Goal: Check status

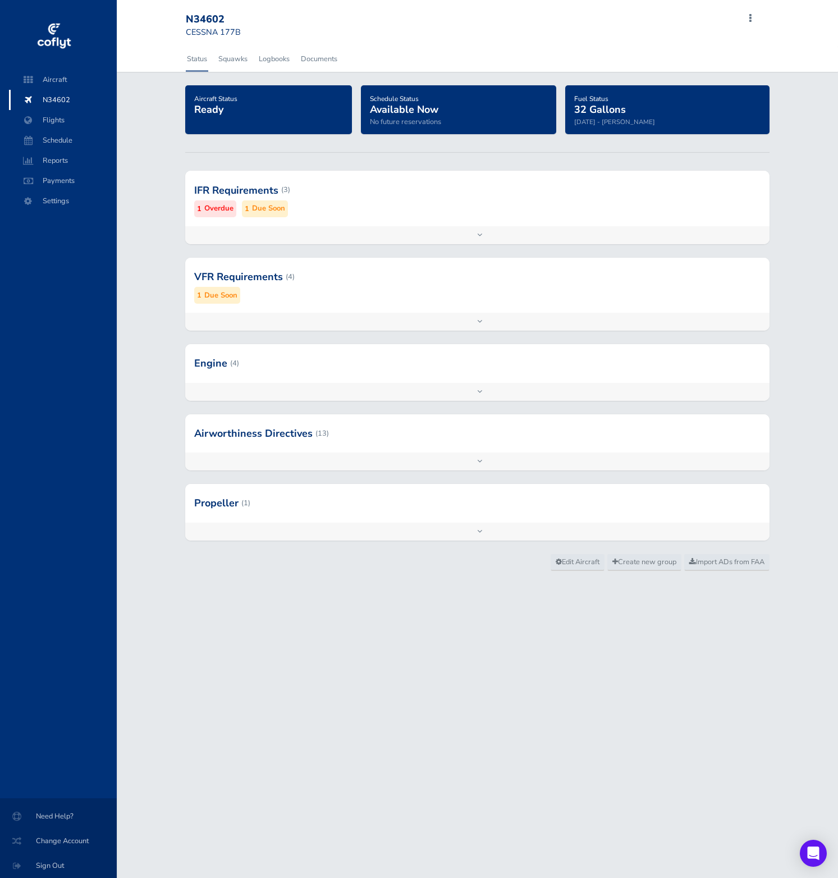
click at [356, 378] on div at bounding box center [477, 363] width 584 height 38
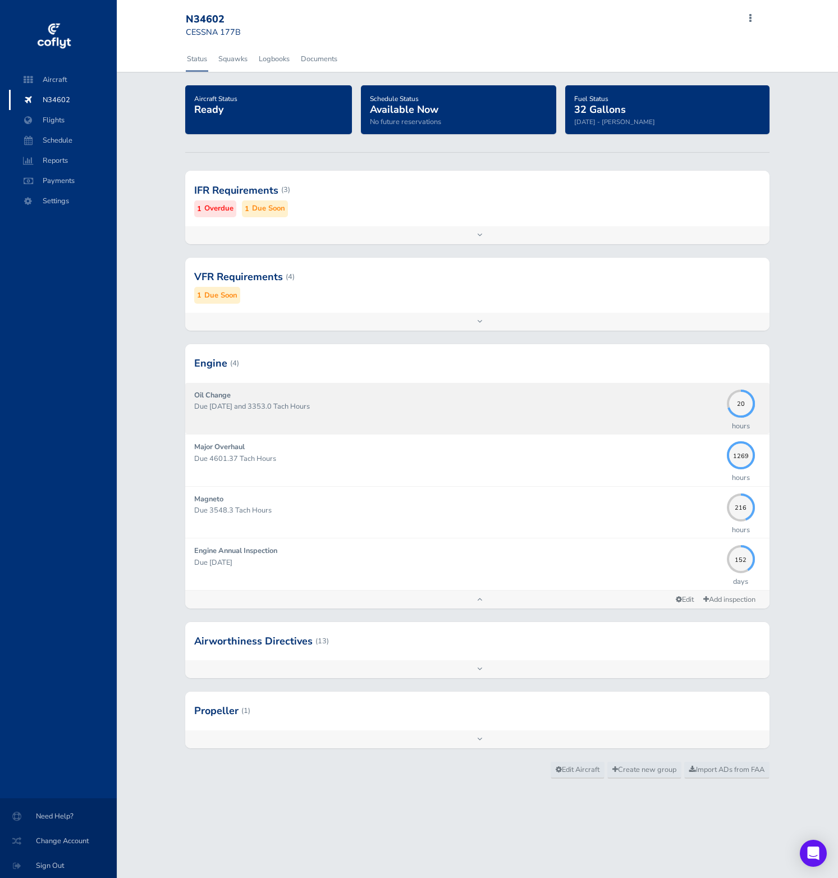
click at [416, 422] on div "Oil Change Due 12/31/2025 and 3353.0 Tach Hours" at bounding box center [457, 408] width 527 height 38
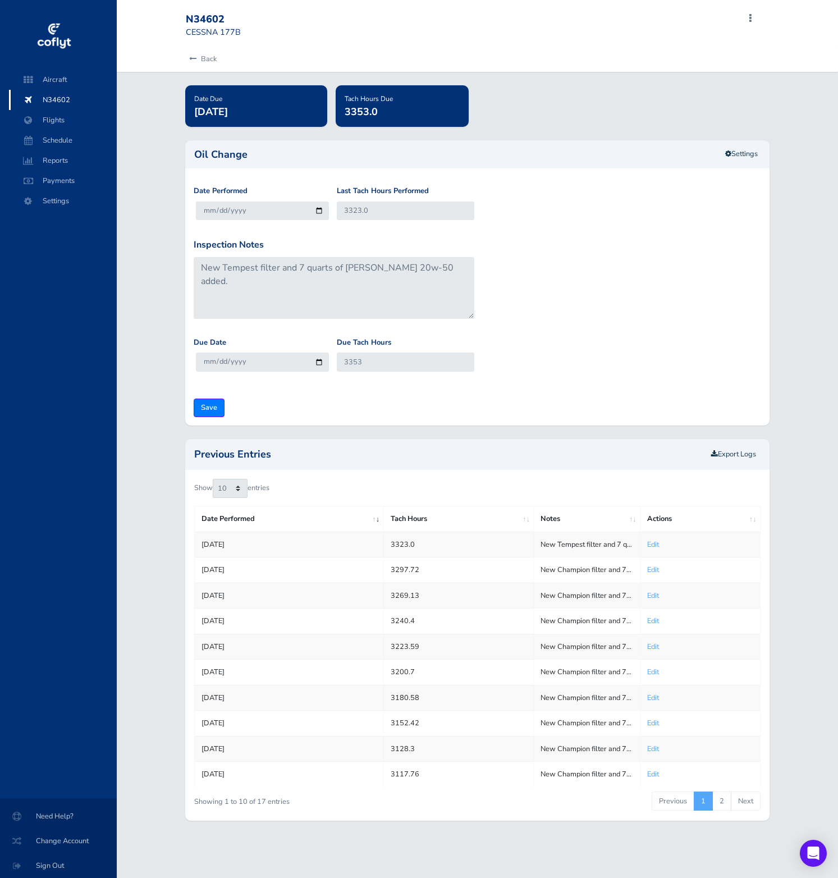
click at [598, 649] on td "New Champion filter and 7 quarts of [PERSON_NAME] 20w-50 added. Plus Camguard" at bounding box center [587, 646] width 107 height 25
click at [584, 571] on td "New Champion filter and 7 quarts of [PERSON_NAME] 20w-50 added." at bounding box center [587, 569] width 107 height 25
click at [653, 695] on link "Edit" at bounding box center [653, 698] width 12 height 10
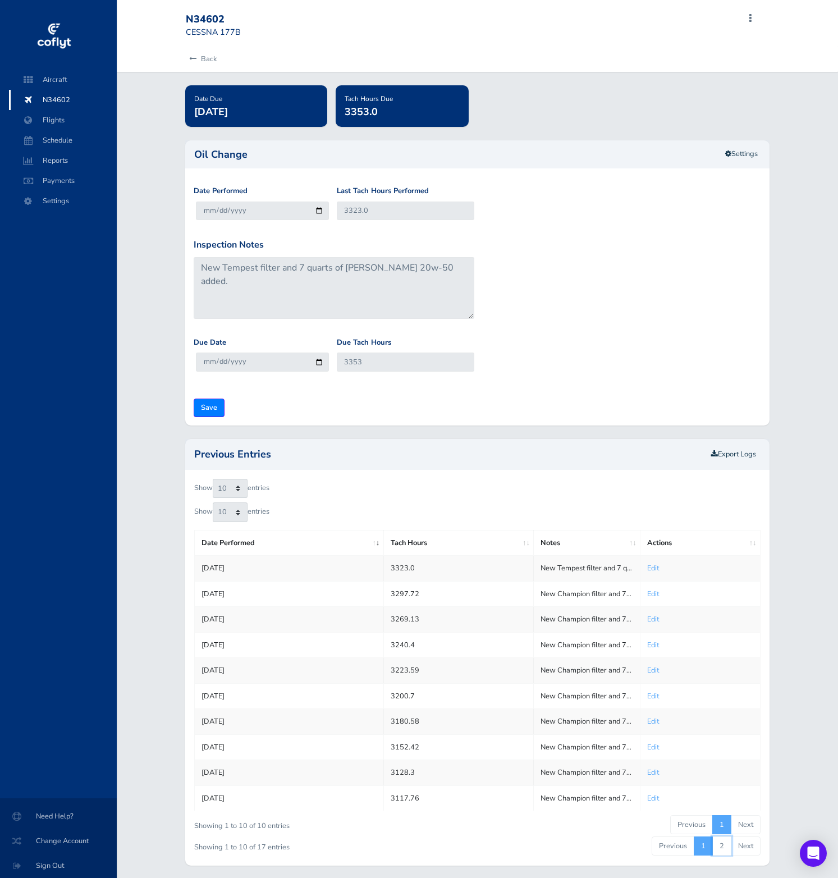
click at [722, 843] on link "2" at bounding box center [721, 845] width 19 height 19
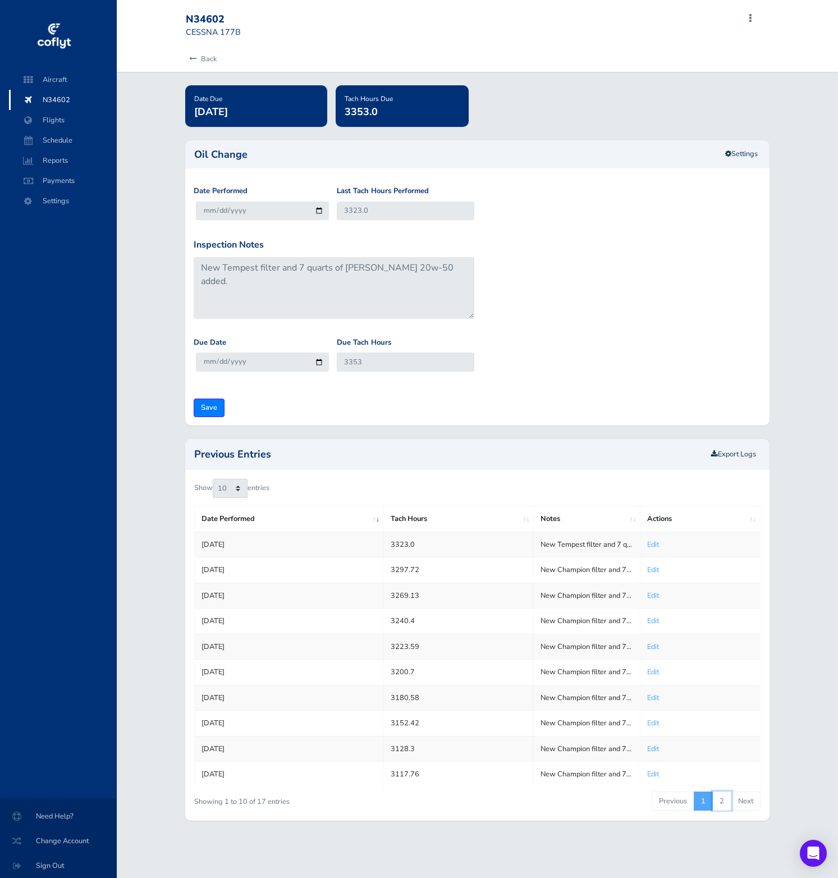
click at [723, 804] on link "2" at bounding box center [721, 800] width 19 height 19
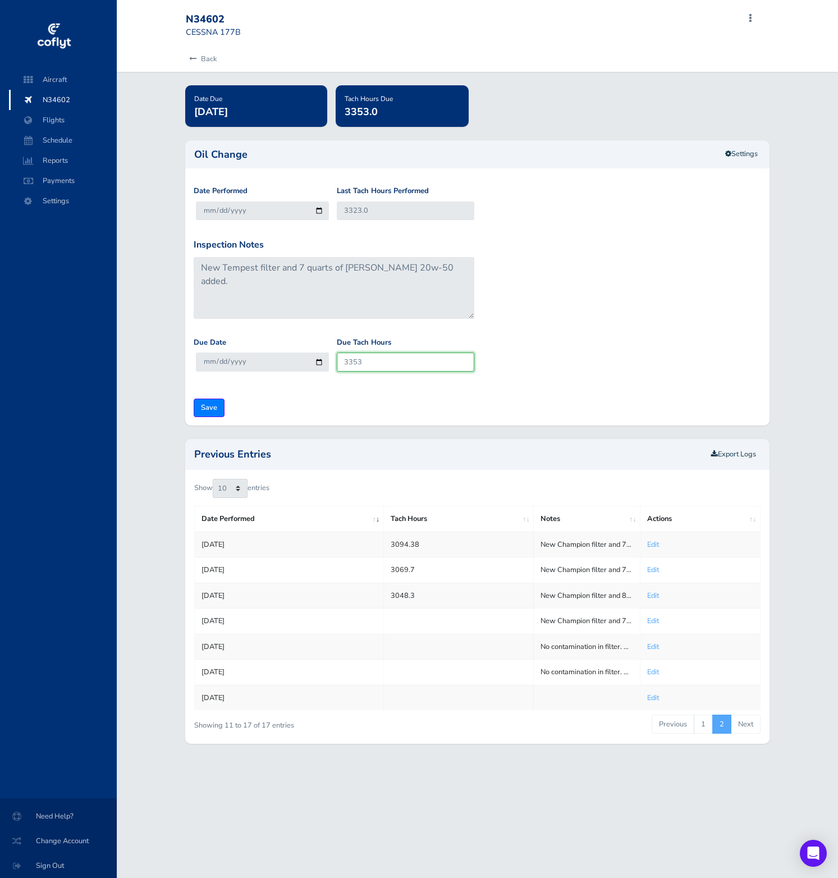
click at [393, 363] on input "3353" at bounding box center [405, 361] width 137 height 19
click at [712, 735] on div "Show 10 25 50 100 entries Date Performed Tach Hours Notes Actions Oct 19, 2023 …" at bounding box center [477, 607] width 584 height 274
click at [704, 731] on link "1" at bounding box center [703, 723] width 19 height 19
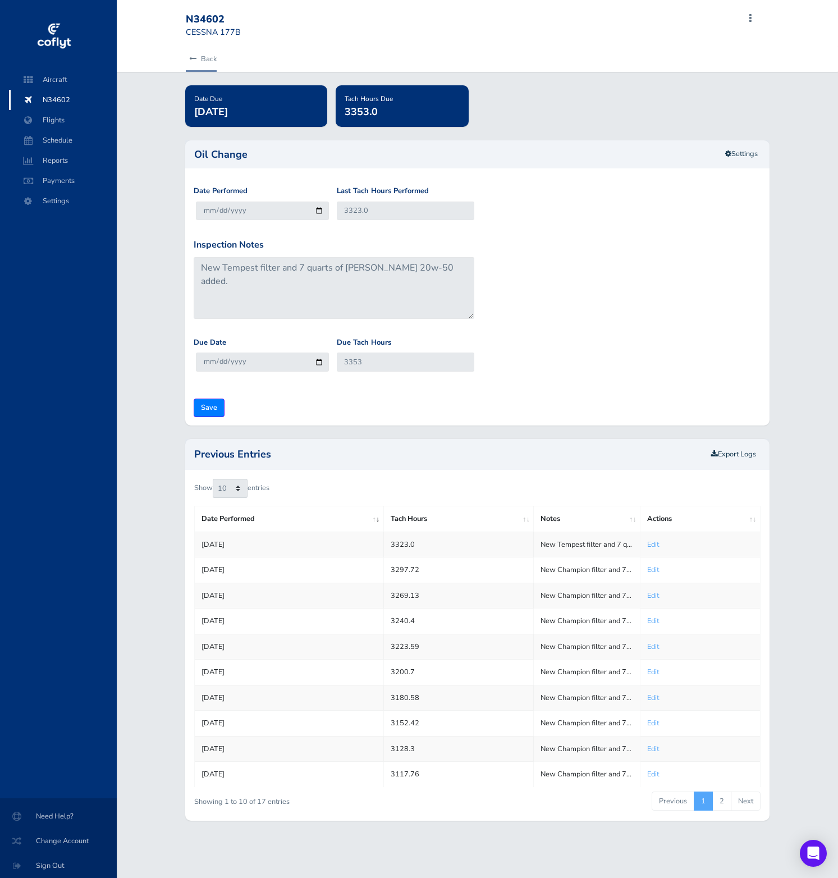
click at [210, 61] on link "Back" at bounding box center [201, 59] width 31 height 25
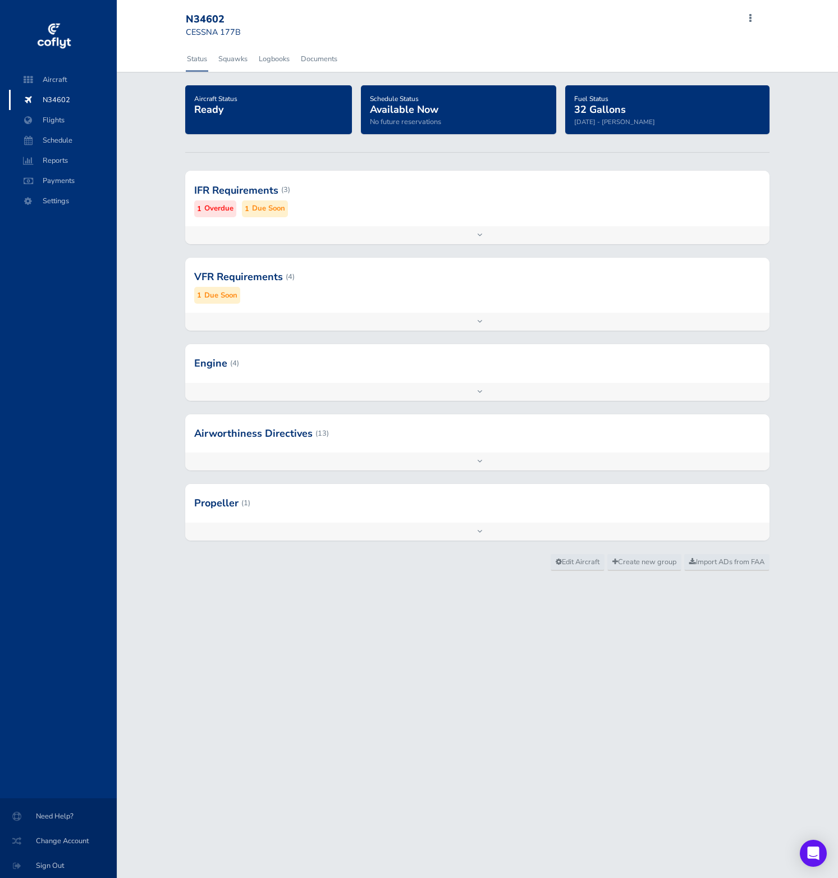
click at [320, 208] on div at bounding box center [477, 189] width 584 height 55
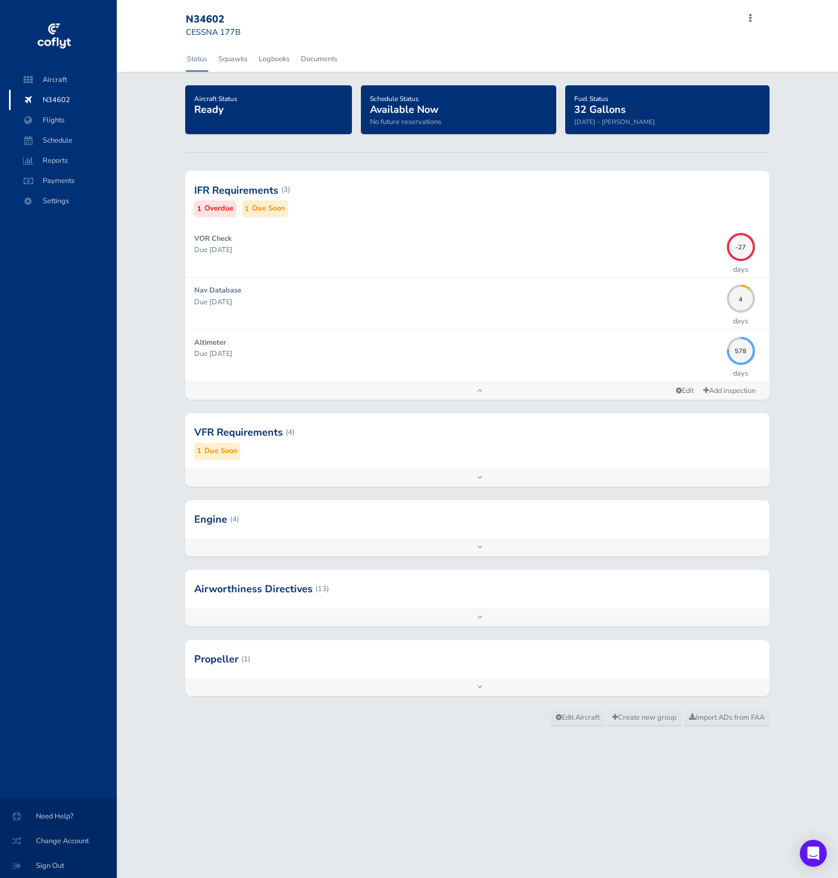
click at [435, 517] on div at bounding box center [477, 519] width 584 height 38
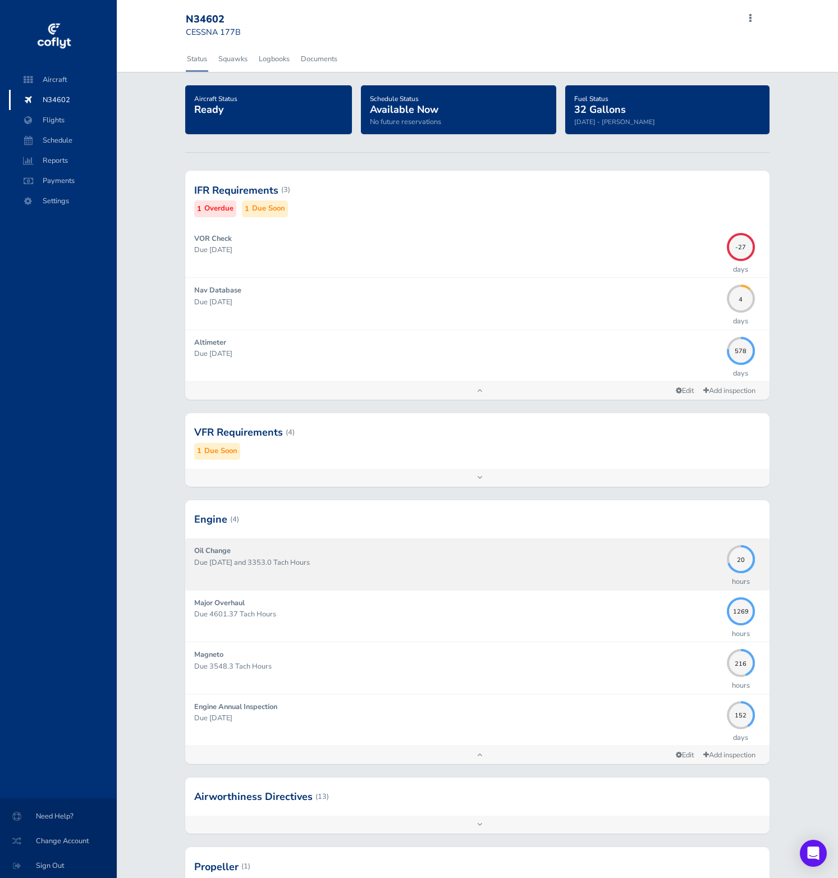
click at [572, 566] on p "Due [DATE] and 3353.0 Tach Hours" at bounding box center [457, 562] width 527 height 11
click at [584, 558] on p "Due [DATE] and 3353.0 Tach Hours" at bounding box center [457, 562] width 527 height 11
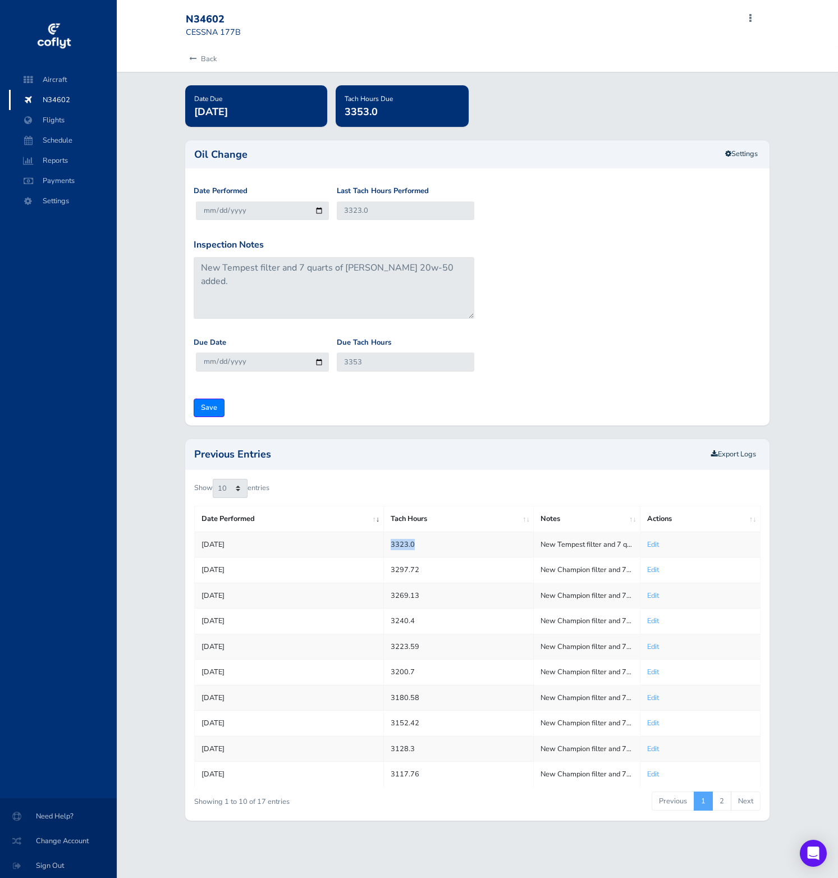
drag, startPoint x: 415, startPoint y: 548, endPoint x: 389, endPoint y: 547, distance: 25.3
click at [389, 547] on td "3323.0" at bounding box center [458, 543] width 150 height 25
copy td "3323.0"
click at [423, 572] on td "3297.72" at bounding box center [458, 569] width 150 height 25
drag, startPoint x: 423, startPoint y: 572, endPoint x: 388, endPoint y: 572, distance: 34.8
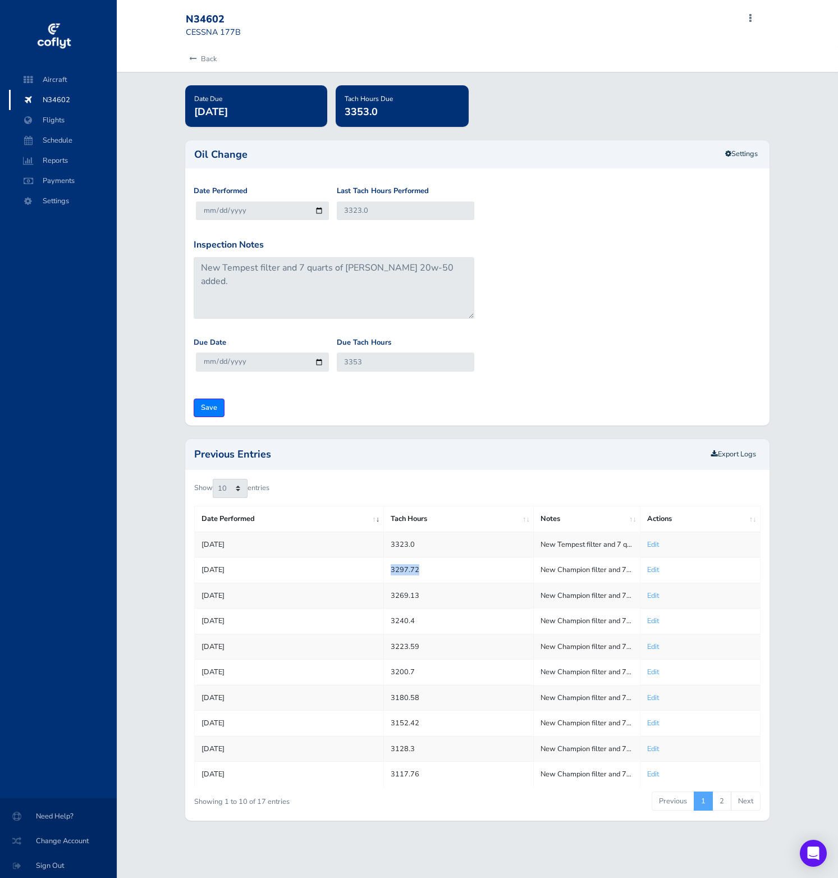
click at [388, 572] on td "3297.72" at bounding box center [458, 569] width 150 height 25
copy td "3297.72"
drag, startPoint x: 384, startPoint y: 593, endPoint x: 414, endPoint y: 595, distance: 29.8
click at [414, 595] on td "3269.13" at bounding box center [458, 595] width 150 height 25
copy td "3269.1"
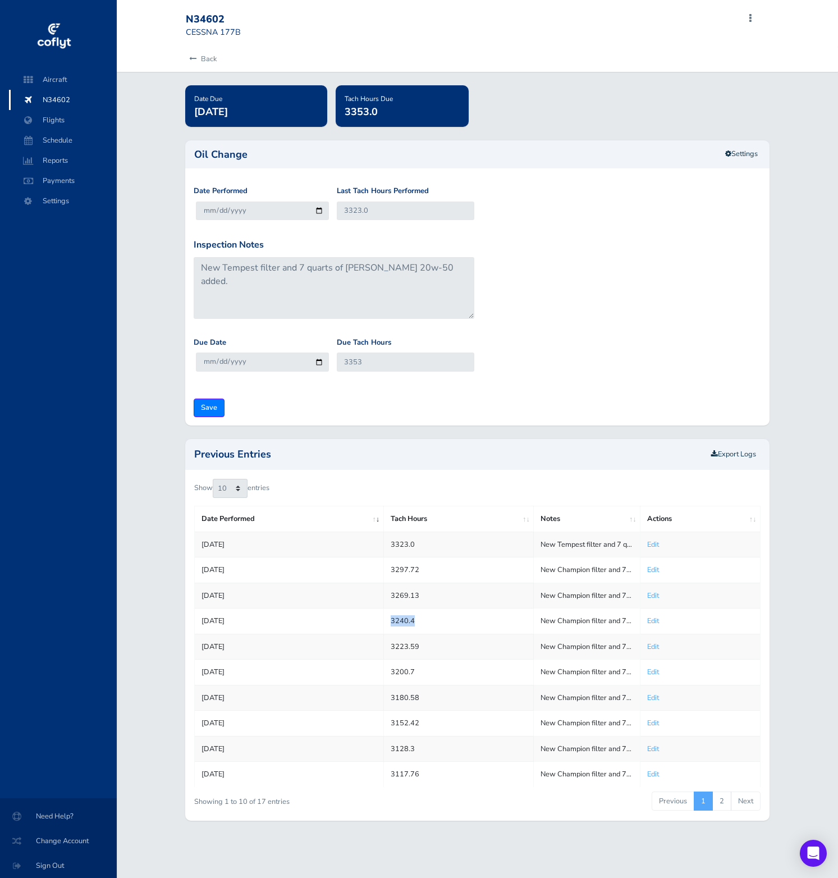
drag, startPoint x: 417, startPoint y: 619, endPoint x: 390, endPoint y: 620, distance: 26.9
click at [390, 620] on td "3240.4" at bounding box center [458, 620] width 150 height 25
copy td "3240.4"
drag, startPoint x: 409, startPoint y: 647, endPoint x: 388, endPoint y: 646, distance: 20.2
click at [388, 646] on td "3223.59" at bounding box center [458, 646] width 150 height 25
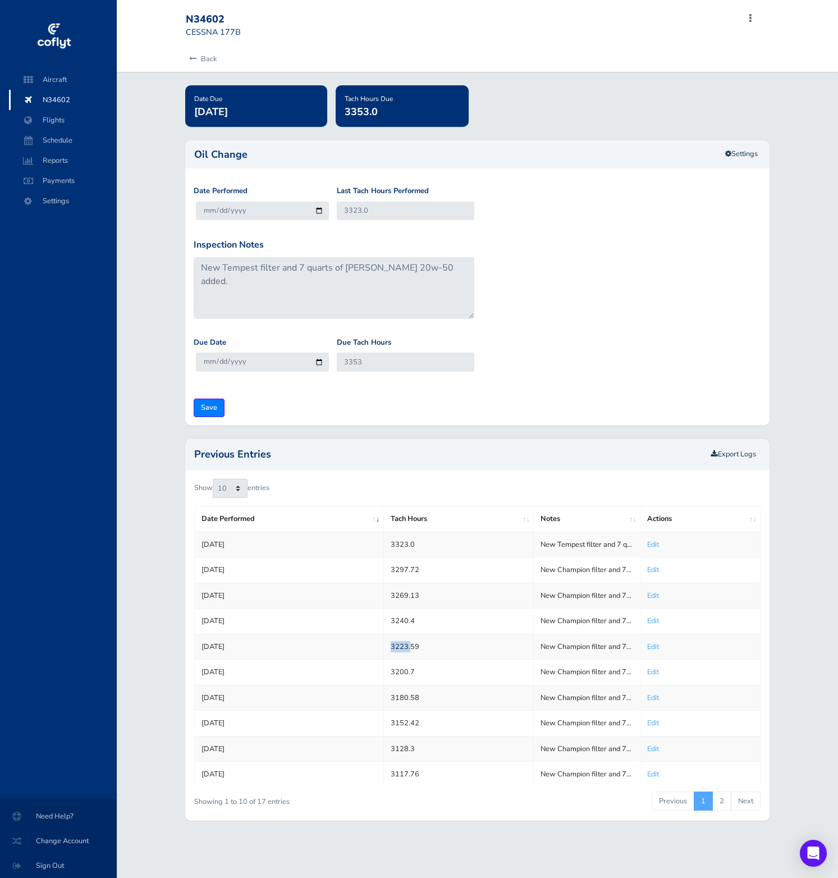
copy td "3223."
drag, startPoint x: 412, startPoint y: 671, endPoint x: 387, endPoint y: 670, distance: 25.8
click at [387, 670] on td "3200.7" at bounding box center [458, 671] width 150 height 25
copy td "3200.7"
drag, startPoint x: 410, startPoint y: 699, endPoint x: 390, endPoint y: 699, distance: 19.6
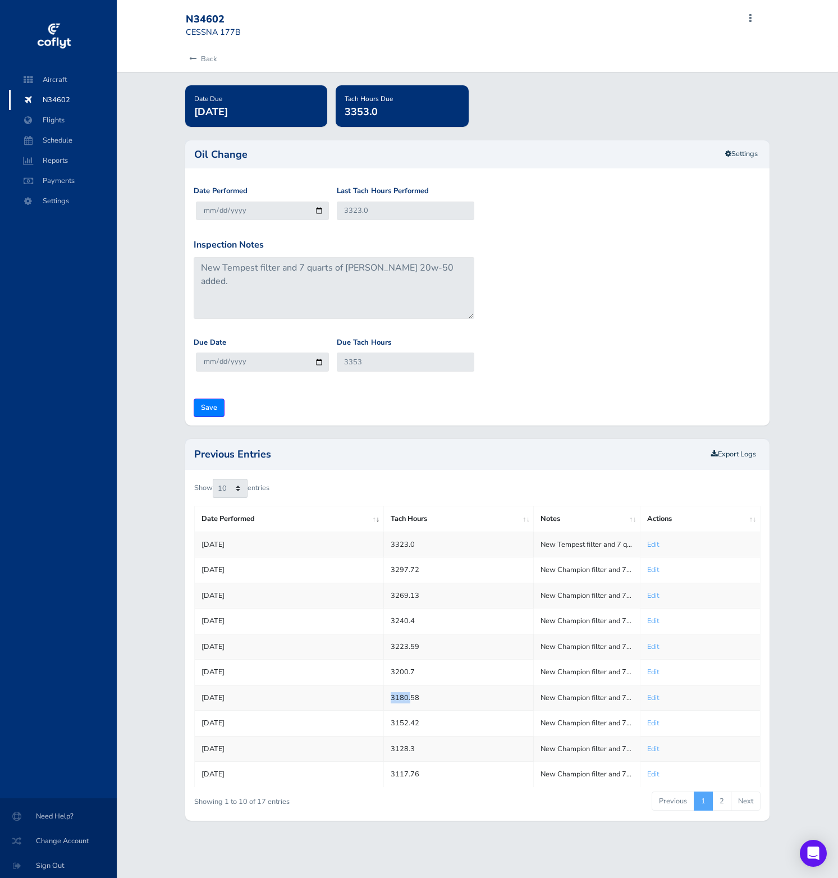
click at [390, 699] on td "3180.58" at bounding box center [458, 697] width 150 height 25
copy td "3180."
drag, startPoint x: 387, startPoint y: 721, endPoint x: 415, endPoint y: 721, distance: 27.5
click at [415, 721] on td "3152.42" at bounding box center [458, 722] width 150 height 25
copy td "3152.4"
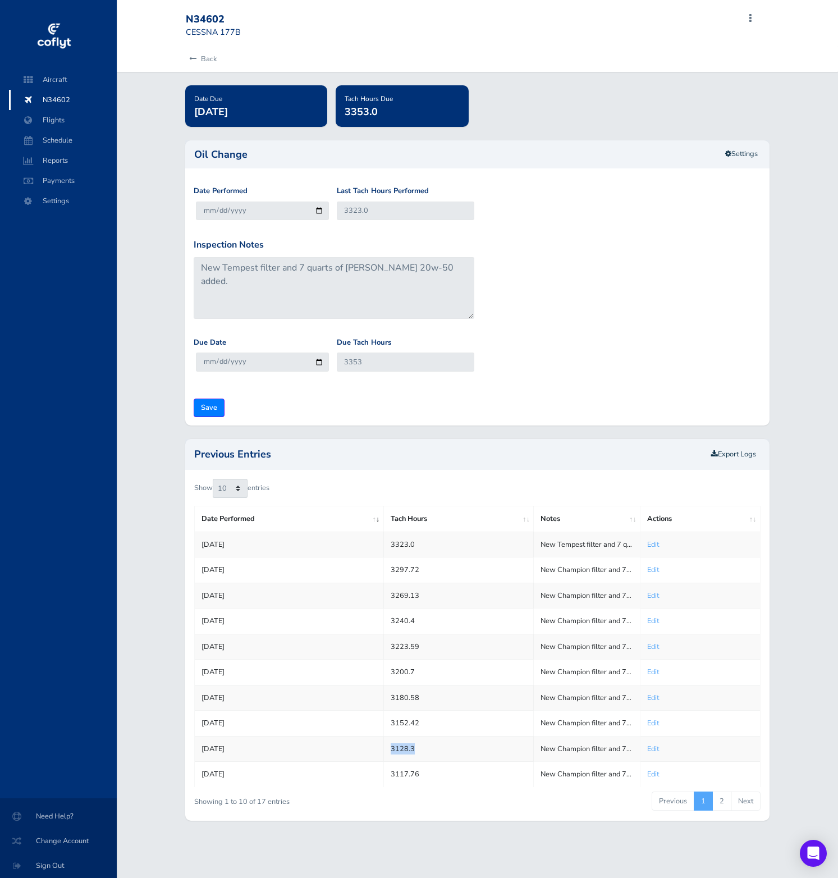
drag, startPoint x: 415, startPoint y: 745, endPoint x: 389, endPoint y: 745, distance: 25.3
click at [389, 745] on td "3128.3" at bounding box center [458, 748] width 150 height 25
copy td "3128.3"
drag, startPoint x: 389, startPoint y: 771, endPoint x: 410, endPoint y: 771, distance: 20.8
click at [410, 771] on td "3117.76" at bounding box center [458, 774] width 150 height 25
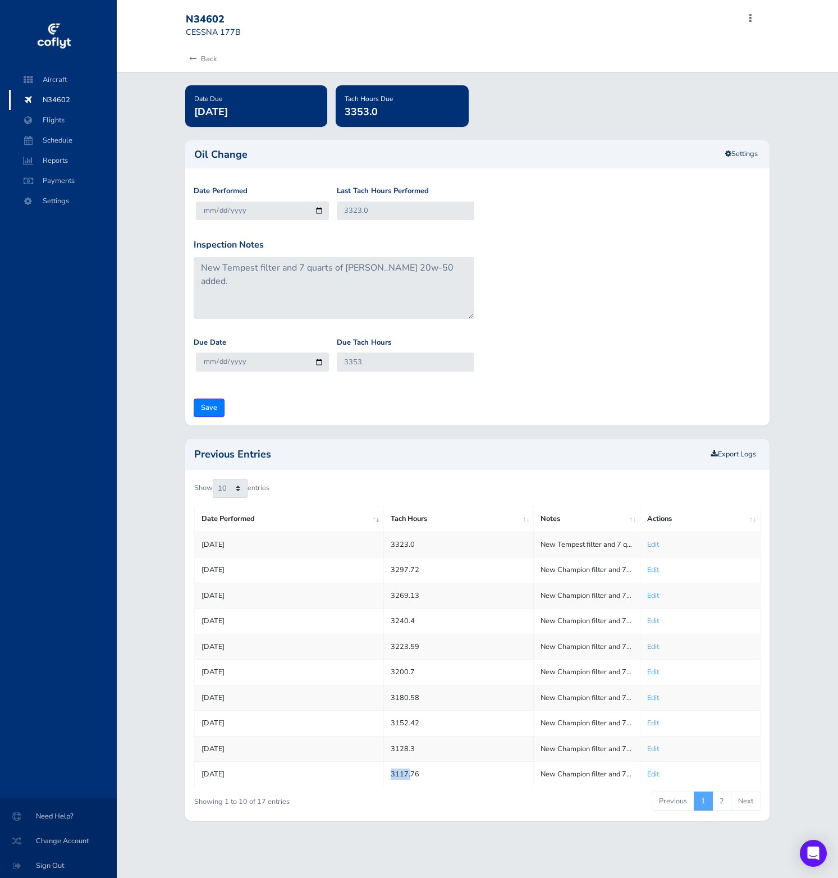
copy td "3117."
click at [717, 799] on link "2" at bounding box center [721, 800] width 19 height 19
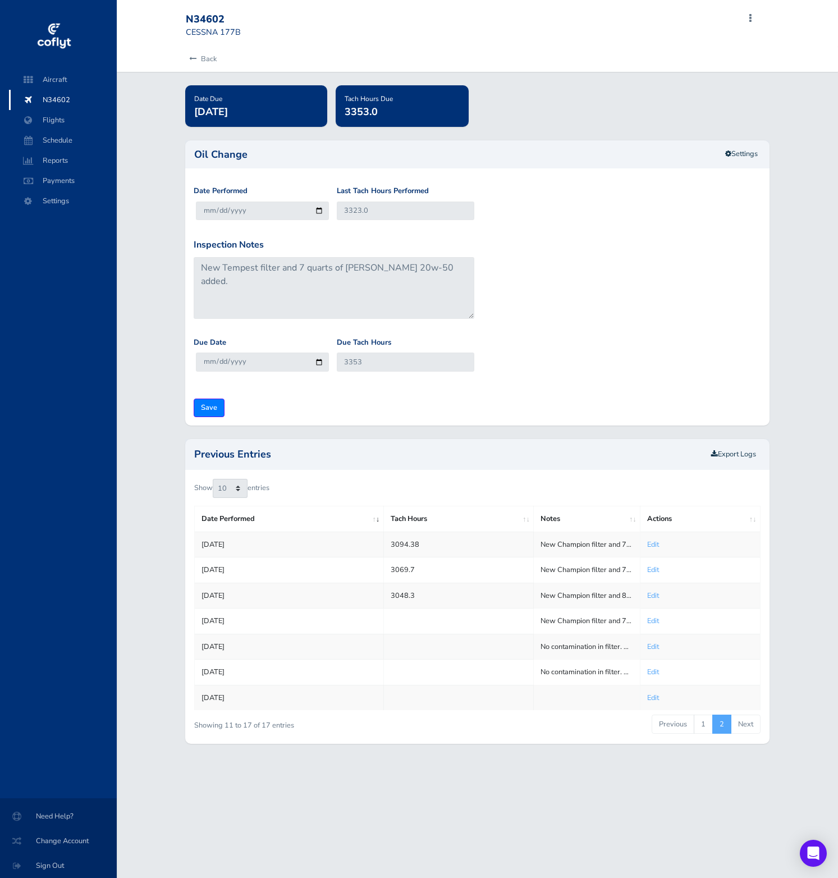
click at [423, 547] on td "3094.38" at bounding box center [458, 543] width 150 height 25
drag, startPoint x: 409, startPoint y: 545, endPoint x: 388, endPoint y: 545, distance: 21.3
click at [388, 545] on td "3094.38" at bounding box center [458, 543] width 150 height 25
drag, startPoint x: 422, startPoint y: 570, endPoint x: 414, endPoint y: 570, distance: 7.9
click at [415, 570] on td "3069.7" at bounding box center [458, 569] width 150 height 25
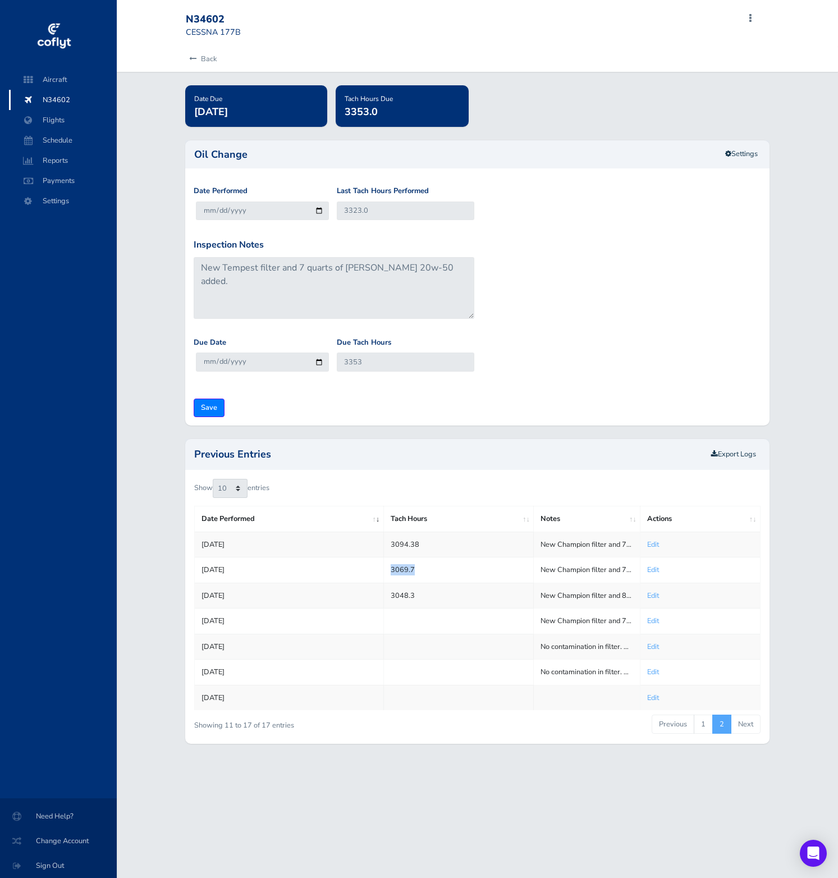
drag, startPoint x: 414, startPoint y: 570, endPoint x: 384, endPoint y: 570, distance: 29.7
click at [384, 570] on td "3069.7" at bounding box center [458, 569] width 150 height 25
drag, startPoint x: 416, startPoint y: 593, endPoint x: 377, endPoint y: 597, distance: 39.4
click at [377, 597] on tr "[DATE] 3048.3 New Champion filter and 8 quarts of [PERSON_NAME] 20w-50 added. S…" at bounding box center [478, 595] width 566 height 25
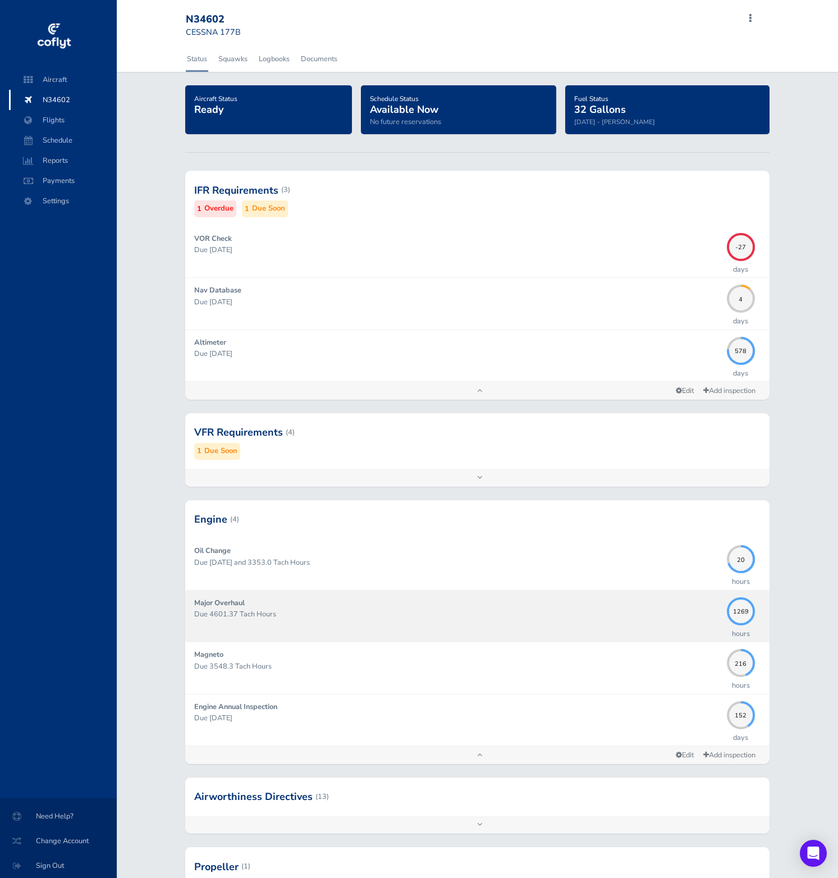
click at [636, 609] on p "Due 4601.37 Tach Hours" at bounding box center [457, 613] width 527 height 11
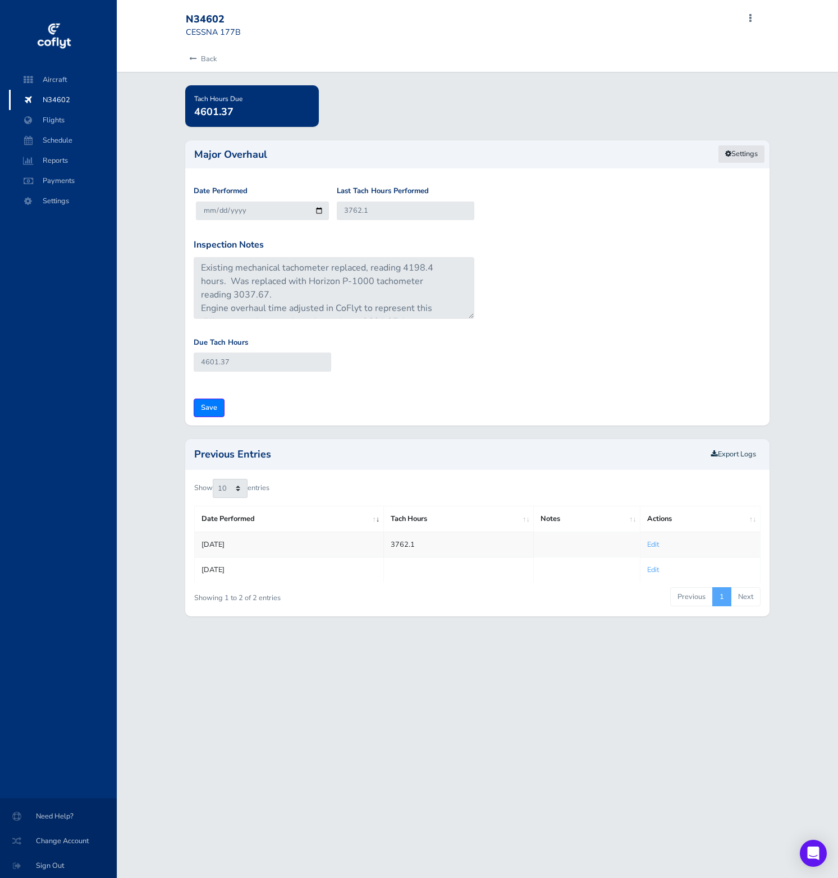
click at [726, 153] on icon at bounding box center [728, 153] width 6 height 7
